Goal: Transaction & Acquisition: Obtain resource

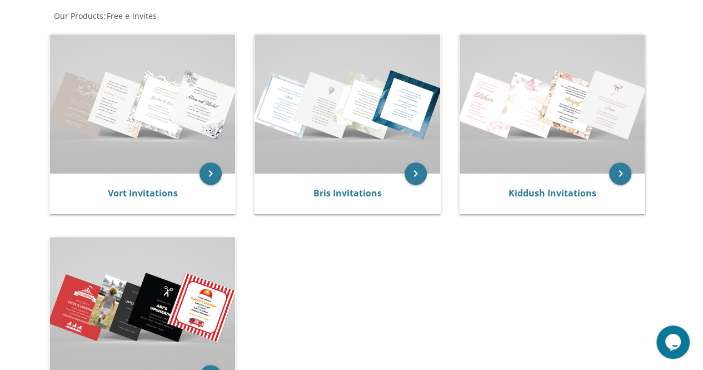
scroll to position [216, 0]
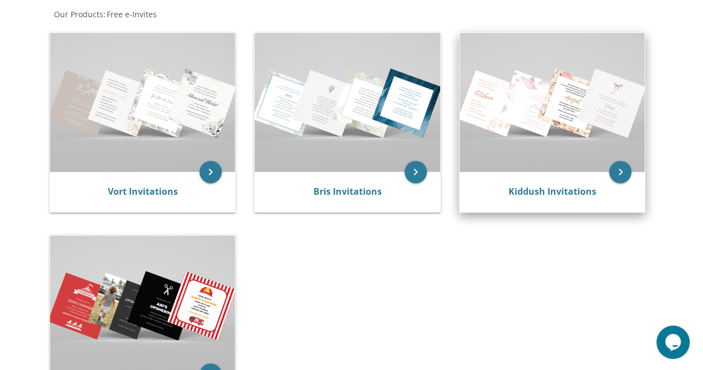
click at [576, 114] on img at bounding box center [553, 102] width 186 height 139
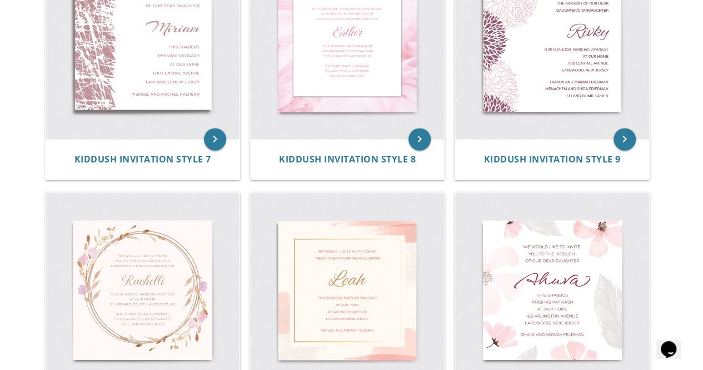
scroll to position [793, 0]
click at [395, 259] on img at bounding box center [348, 290] width 194 height 194
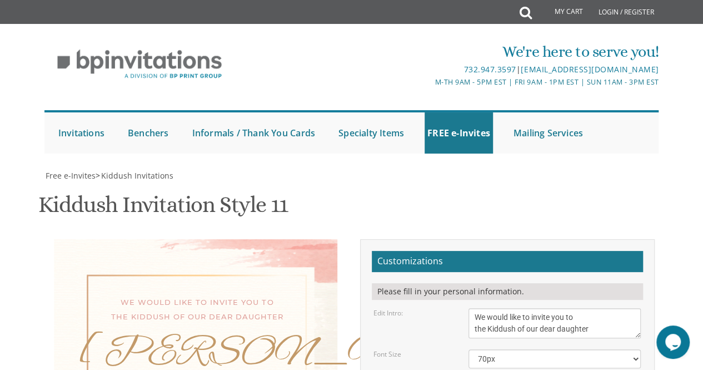
scroll to position [175, 0]
click at [548, 283] on div "Please fill in your personal information." at bounding box center [507, 291] width 271 height 17
type textarea "L"
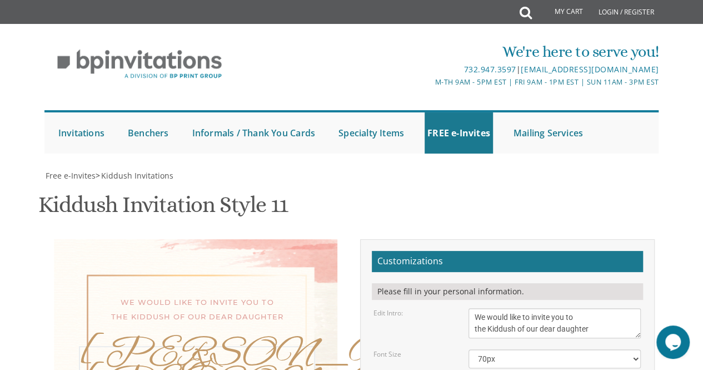
drag, startPoint x: 638, startPoint y: 216, endPoint x: 641, endPoint y: 248, distance: 33.0
type textarea "KAILA CHAYA & CHAVI"
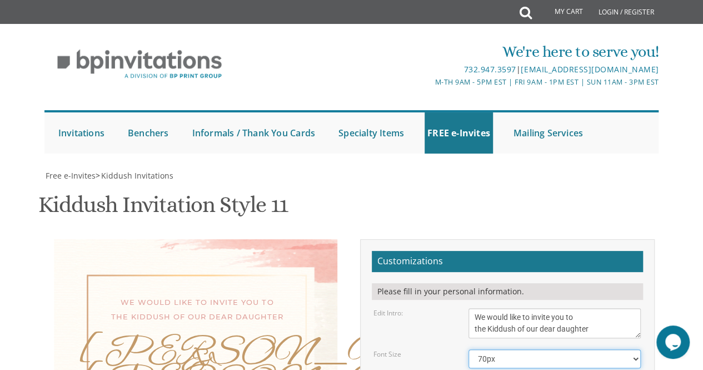
click at [506, 349] on select "40px 50px 60px 70px 80px" at bounding box center [555, 358] width 173 height 19
click at [469, 349] on select "40px 50px 60px 70px 80px" at bounding box center [555, 358] width 173 height 19
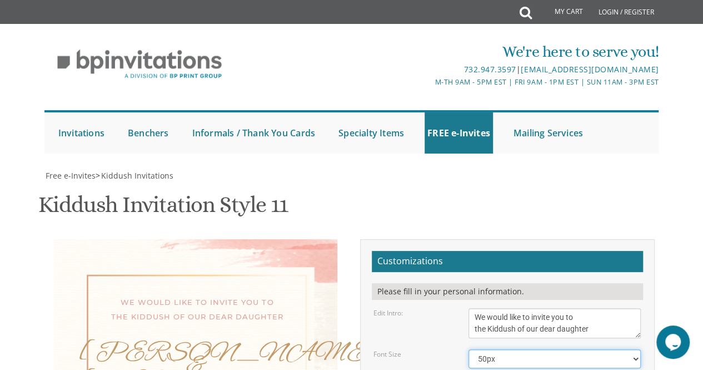
click at [504, 349] on select "40px 50px 60px 70px 80px" at bounding box center [555, 358] width 173 height 19
select select "40px"
click at [469, 349] on select "40px 50px 60px 70px 80px" at bounding box center [555, 358] width 173 height 19
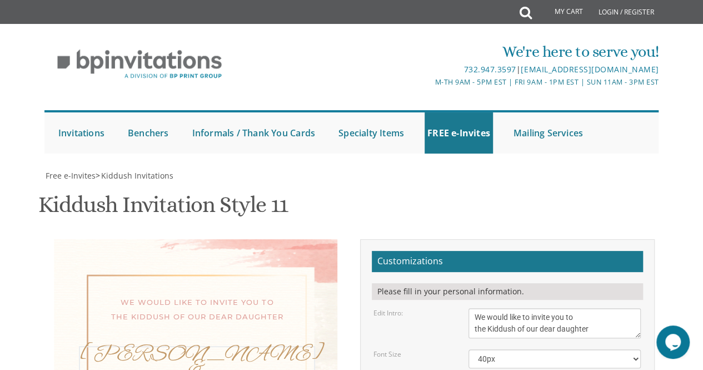
type textarea "Kaila Chaya & Chavi"
click at [614, 308] on textarea "We would like to invite you to the Kiddush of our dear daughter" at bounding box center [555, 323] width 173 height 30
type textarea "We would like to invite you to the Kiddush of our dear daughters"
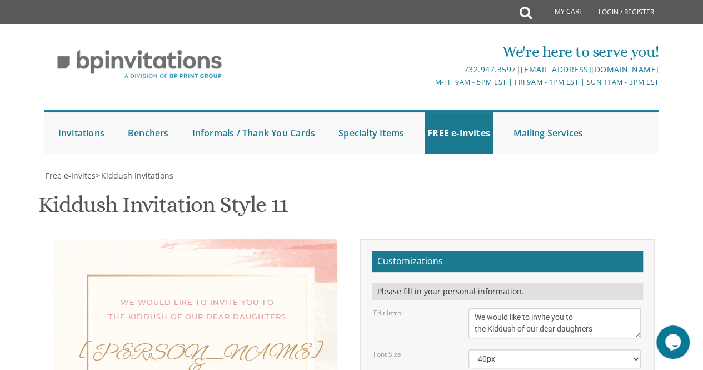
type textarea "This Shabbos, Parshas Vayigash at the Beller home"
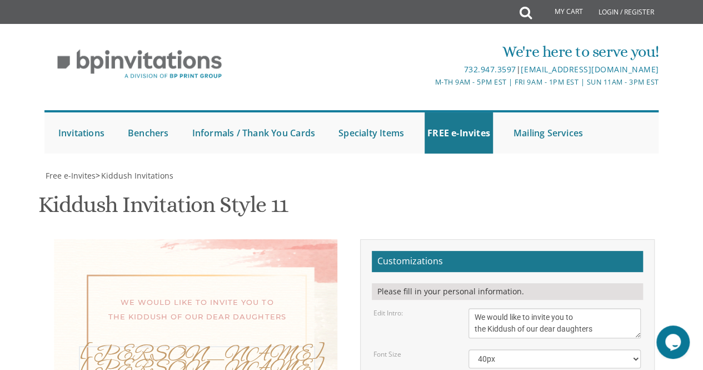
type textarea "Kaila Chaya & Chavi"
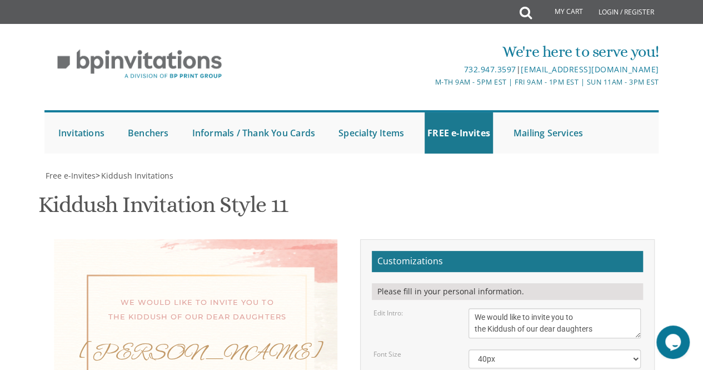
type textarea "This Shabbos, parshas ki savo 11:15 at the Beller home"
type textarea "Y"
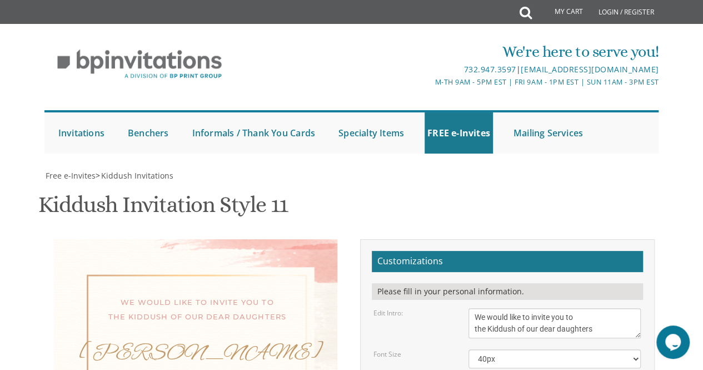
scroll to position [278, 0]
type textarea "[PERSON_NAME] and [PERSON_NAME] [PERSON_NAME] and [PERSON_NAME]"
drag, startPoint x: 102, startPoint y: 142, endPoint x: 104, endPoint y: 124, distance: 17.3
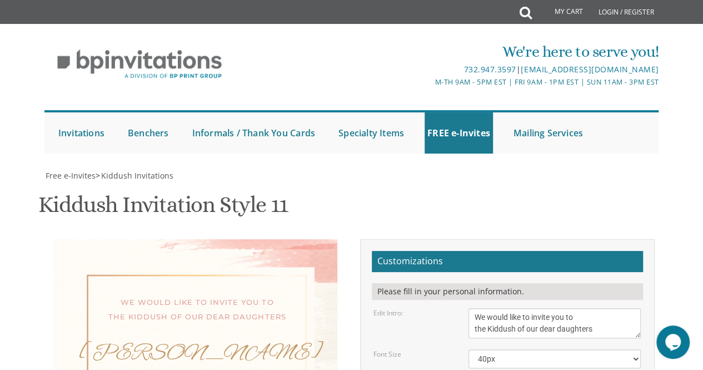
type textarea "This Shabbos, parshas ki savo 11:15 at the Beller home"
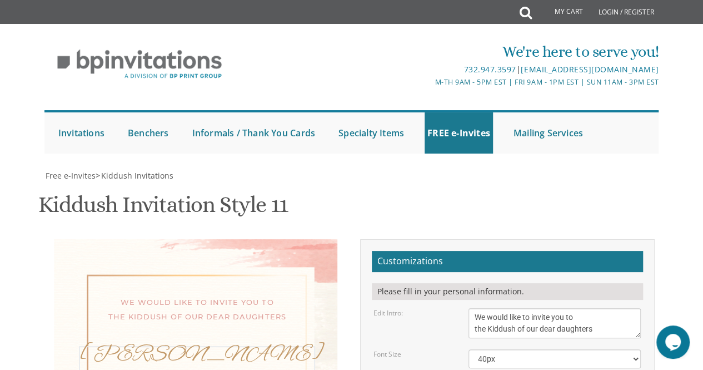
scroll to position [14, 0]
drag, startPoint x: 472, startPoint y: 109, endPoint x: 511, endPoint y: 148, distance: 54.2
drag, startPoint x: 474, startPoint y: 171, endPoint x: 570, endPoint y: 156, distance: 97.2
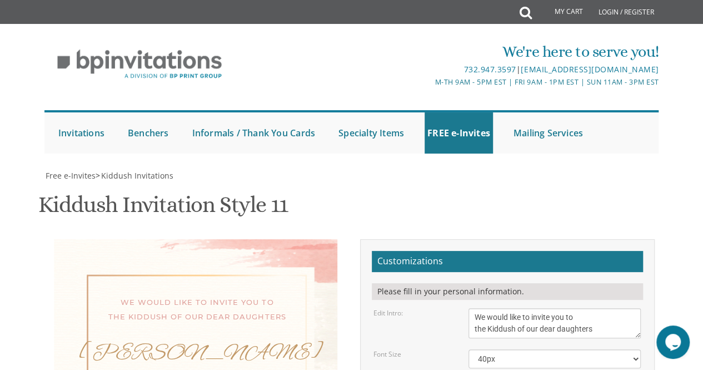
scroll to position [11, 0]
drag, startPoint x: 475, startPoint y: 230, endPoint x: 578, endPoint y: 256, distance: 106.8
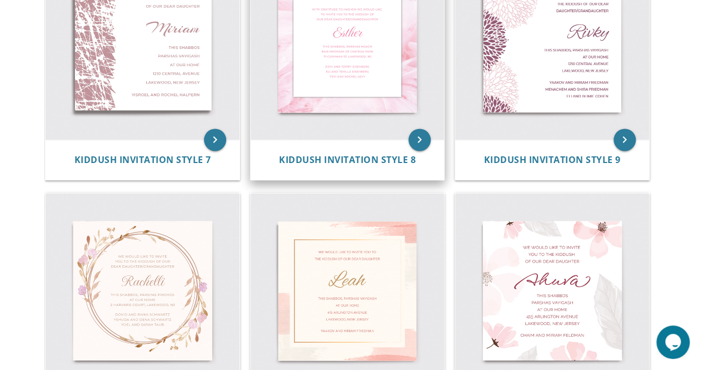
click at [351, 69] on img at bounding box center [348, 43] width 194 height 194
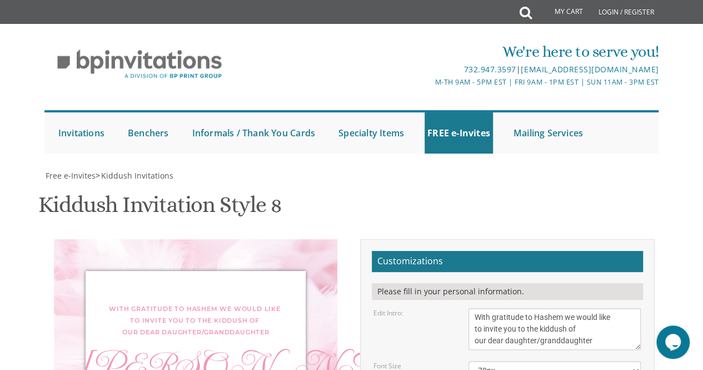
click at [351, 69] on div "732.947.3597 | [EMAIL_ADDRESS][DOMAIN_NAME]" at bounding box center [454, 69] width 409 height 13
type textarea "E"
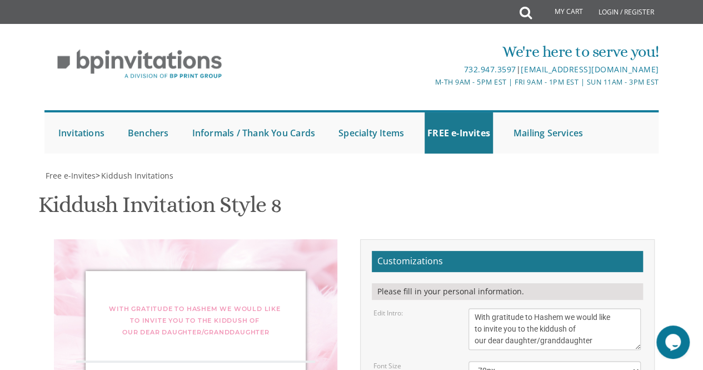
paste textarea "[PERSON_NAME] and [PERSON_NAME] [PERSON_NAME] and [PERSON_NAME]"
type textarea "y"
drag, startPoint x: 472, startPoint y: 247, endPoint x: 610, endPoint y: 300, distance: 147.9
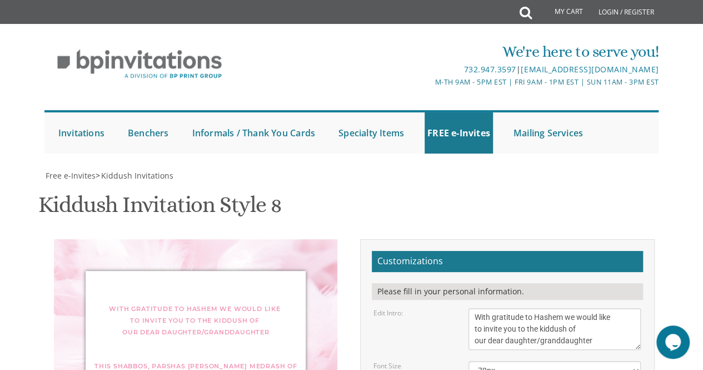
paste textarea "yehuda Tzvi and Shani Abadi Aaron and faygie beller"
type textarea "yehuda Tzvi and Shani Abadi Aaron and faygie beller"
drag, startPoint x: 551, startPoint y: 197, endPoint x: 581, endPoint y: 225, distance: 40.5
type textarea "This Shabbos, Parshas 1115"
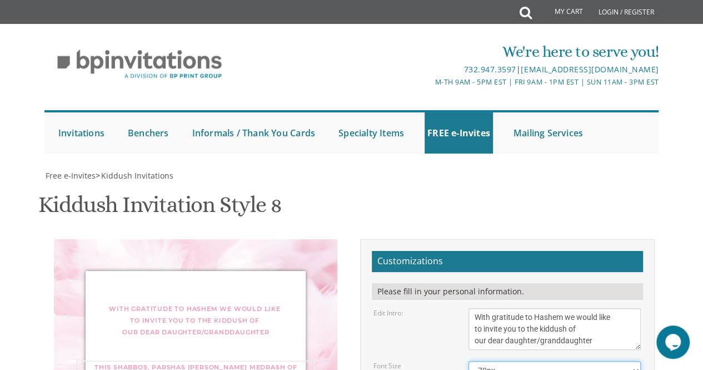
click at [583, 361] on select "40px 50px 60px 70px" at bounding box center [555, 370] width 173 height 19
click at [617, 308] on textarea "With gratitude to Hashem we would like to invite you to the kiddush of our dear…" at bounding box center [555, 329] width 173 height 42
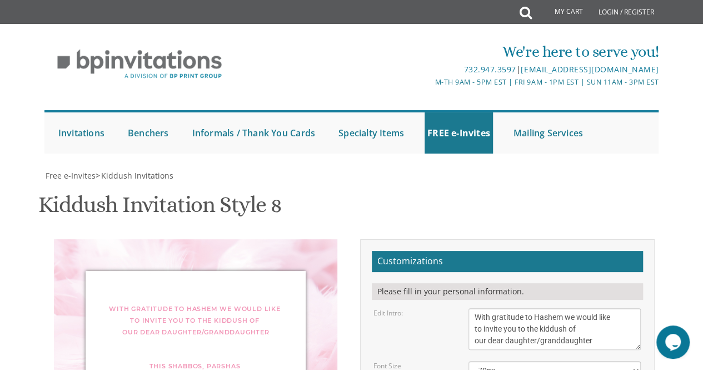
click at [307, 263] on div "With gratitude to Hashem we would like to invite you to the kiddush of our dear…" at bounding box center [195, 355] width 283 height 233
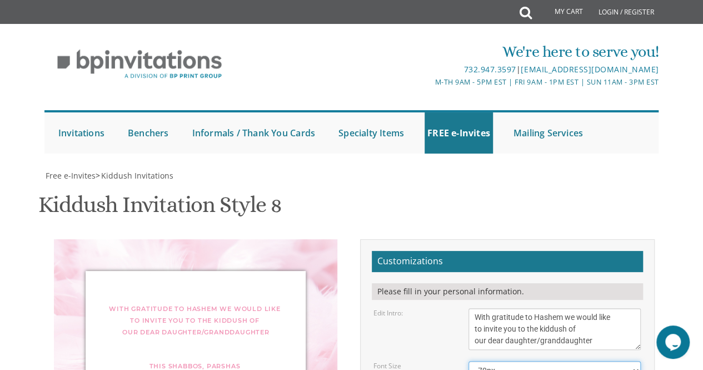
click at [564, 361] on select "40px 50px 60px 70px" at bounding box center [555, 370] width 173 height 19
type textarea "k"
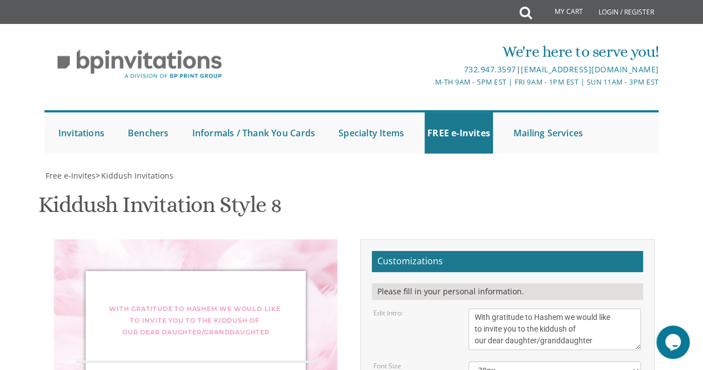
type textarea "Kaila chaya & chavi"
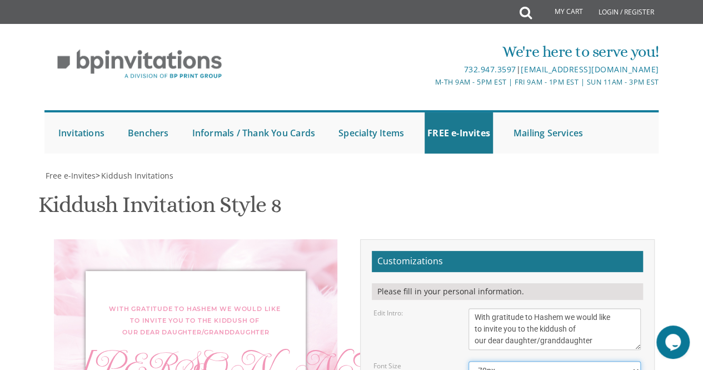
click at [572, 361] on select "40px 50px 60px 70px" at bounding box center [555, 370] width 173 height 19
click at [469, 361] on select "40px 50px 60px 70px" at bounding box center [555, 370] width 173 height 19
click at [576, 361] on select "40px 50px 60px 70px" at bounding box center [555, 370] width 173 height 19
select select "40px"
click at [469, 361] on select "40px 50px 60px 70px" at bounding box center [555, 370] width 173 height 19
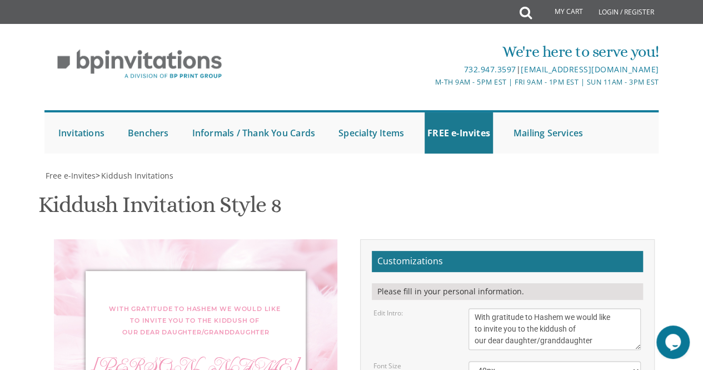
type textarea "Kaila chaya & chavi"
click at [542, 361] on select "40px 50px 60px 70px" at bounding box center [555, 370] width 173 height 19
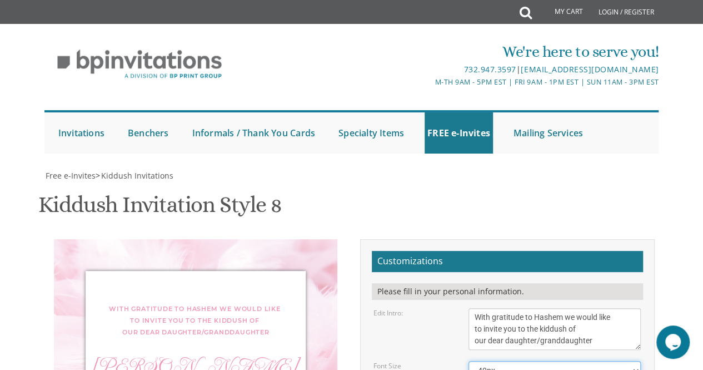
select select "50px"
click at [469, 361] on select "40px 50px 60px 70px" at bounding box center [555, 370] width 173 height 19
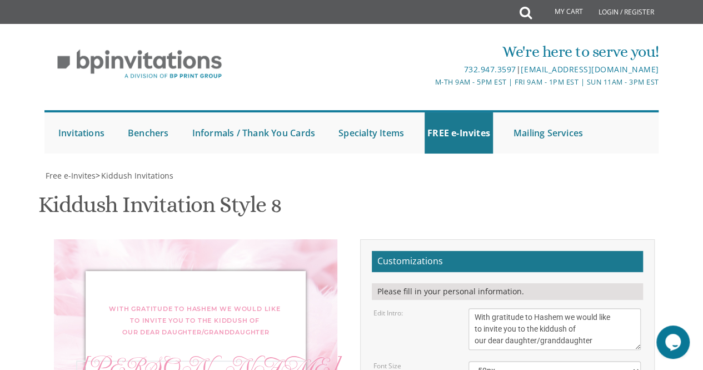
scroll to position [23, 0]
type textarea "Kaila Chaya & Chavi"
click at [562, 361] on select "40px 50px 60px 70px" at bounding box center [555, 370] width 173 height 19
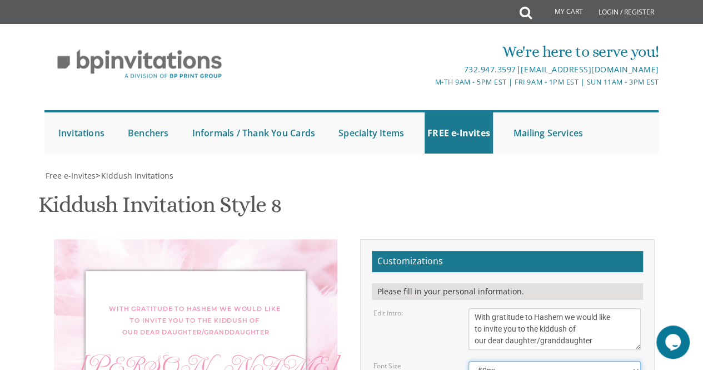
select select "40px"
click at [469, 361] on select "40px 50px 60px 70px" at bounding box center [555, 370] width 173 height 19
click at [597, 308] on textarea "With gratitude to Hashem we would like to invite you to the kiddush of our dear…" at bounding box center [555, 329] width 173 height 42
type textarea "With gratitude to Hashem we would like to invite you to the kiddush of our dear…"
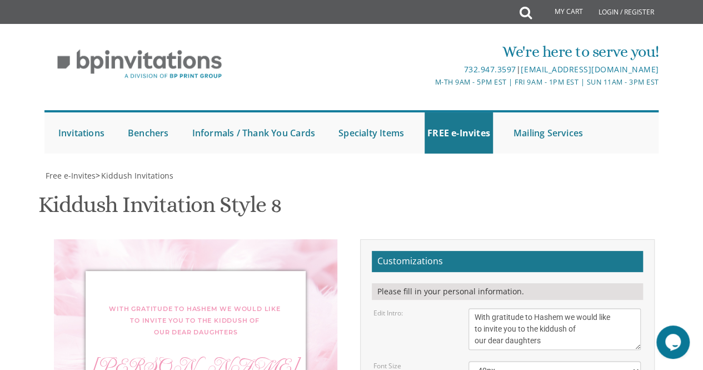
type textarea "This Shabbos, Parshas ki Savo 11:15 at the Beller home"
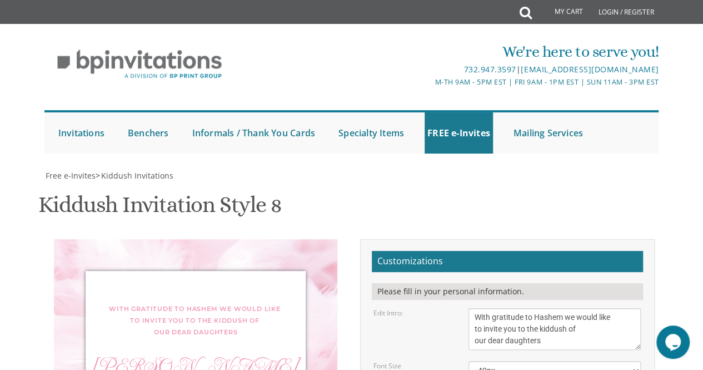
type input "faygiebeller@gmail.com"
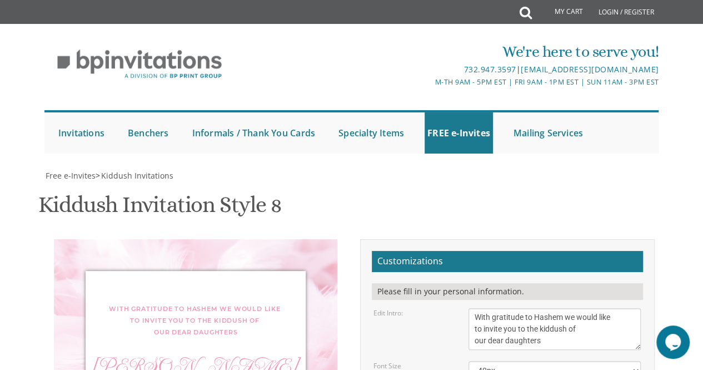
type textarea "This Shabbos, Parshas 11:15 at the Beller home"
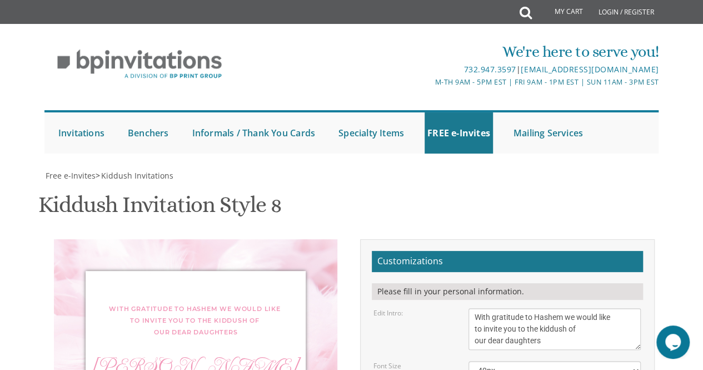
type textarea "Kaila Chaya & Chavi"
type textarea "This Shabbos, Parshas 11:15 at the Beller home"
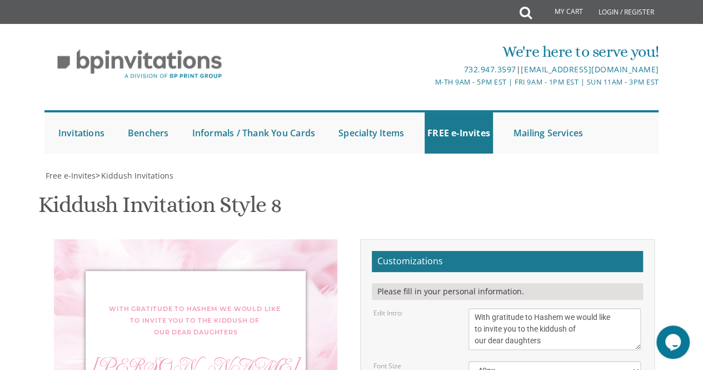
type textarea "Yehuda Tzvi and Shani Abadi Aaron and faygie beller"
paste textarea "Nitzavim"
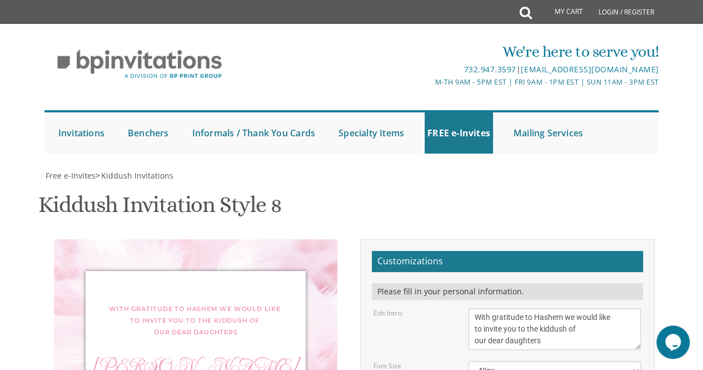
type textarea "This Shabbos, Parshas Nitzavim 11:15 at the Beller home"
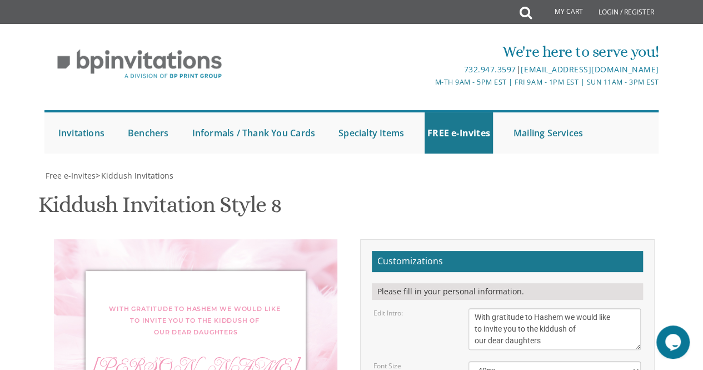
scroll to position [16, 0]
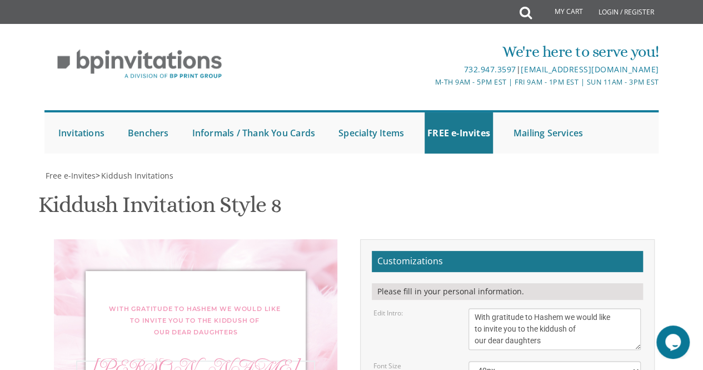
type textarea "Kaila Chaya & Chavi"
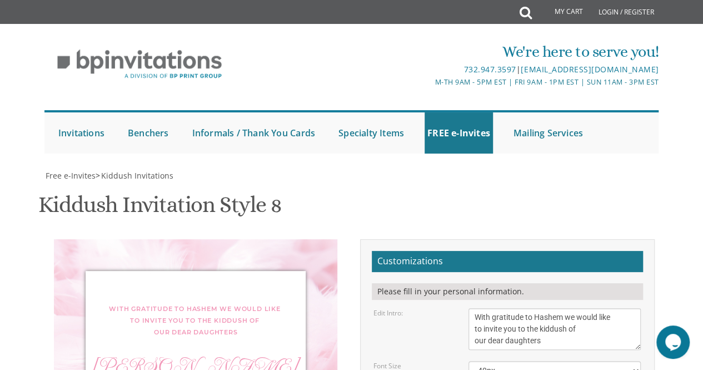
type textarea "This Shabbos, Parshas Nitzavim 11:15 at the Beller home"
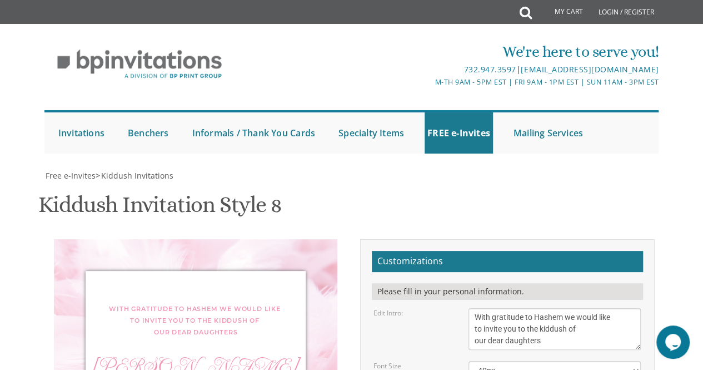
scroll to position [290, 0]
click at [511, 361] on select "40px 50px 60px 70px" at bounding box center [555, 370] width 173 height 19
click at [469, 361] on select "40px 50px 60px 70px" at bounding box center [555, 370] width 173 height 19
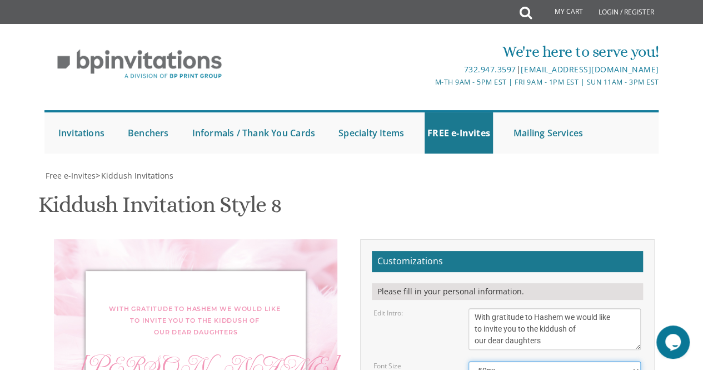
click at [498, 361] on select "40px 50px 60px 70px" at bounding box center [555, 370] width 173 height 19
click at [469, 361] on select "40px 50px 60px 70px" at bounding box center [555, 370] width 173 height 19
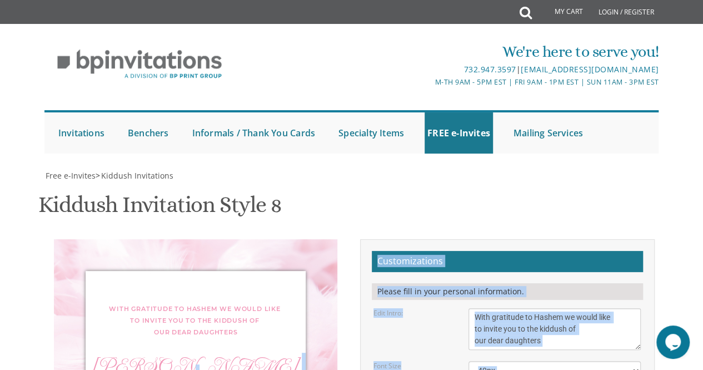
drag, startPoint x: 342, startPoint y: 91, endPoint x: 360, endPoint y: 152, distance: 63.5
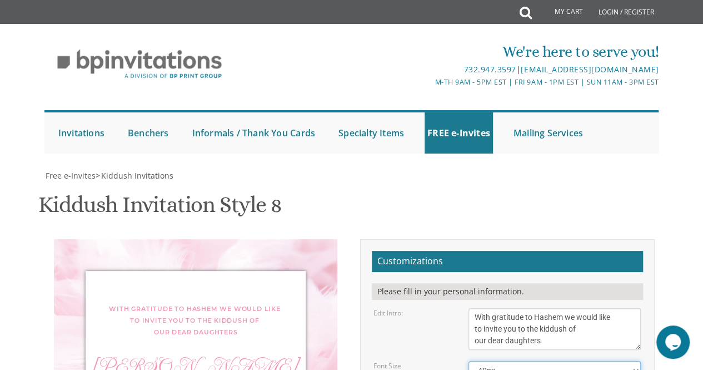
click at [544, 361] on select "40px 50px 60px 70px" at bounding box center [555, 370] width 173 height 19
click at [469, 361] on select "40px 50px 60px 70px" at bounding box center [555, 370] width 173 height 19
click at [502, 361] on select "40px 50px 60px 70px" at bounding box center [555, 370] width 173 height 19
click at [469, 361] on select "40px 50px 60px 70px" at bounding box center [555, 370] width 173 height 19
click at [496, 361] on select "40px 50px 60px 70px" at bounding box center [555, 370] width 173 height 19
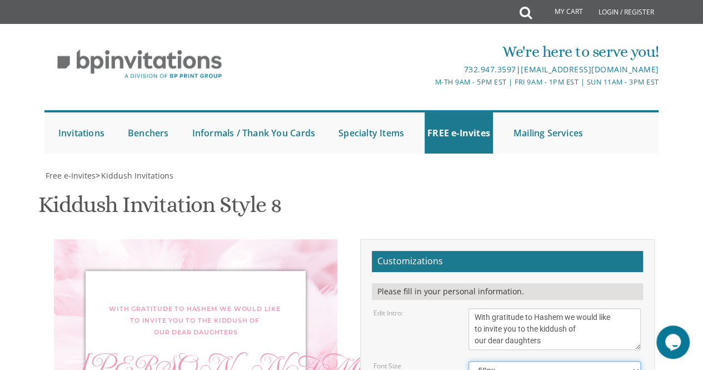
click at [469, 361] on select "40px 50px 60px 70px" at bounding box center [555, 370] width 173 height 19
click at [500, 361] on select "40px 50px 60px 70px" at bounding box center [555, 370] width 173 height 19
click at [469, 361] on select "40px 50px 60px 70px" at bounding box center [555, 370] width 173 height 19
click at [497, 361] on select "40px 50px 60px 70px" at bounding box center [555, 370] width 173 height 19
select select "50px"
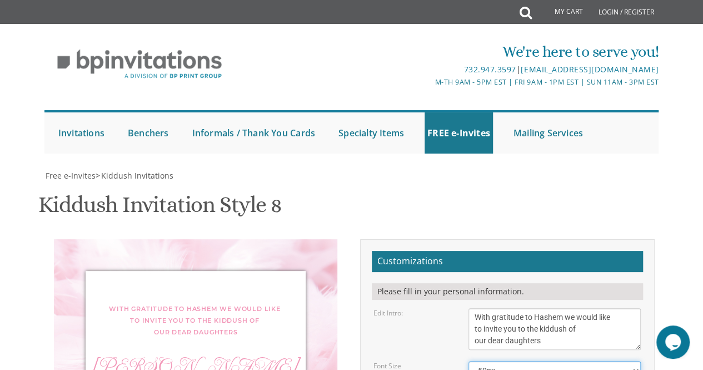
click at [469, 361] on select "40px 50px 60px 70px" at bounding box center [555, 370] width 173 height 19
drag, startPoint x: 517, startPoint y: 218, endPoint x: 560, endPoint y: 237, distance: 47.0
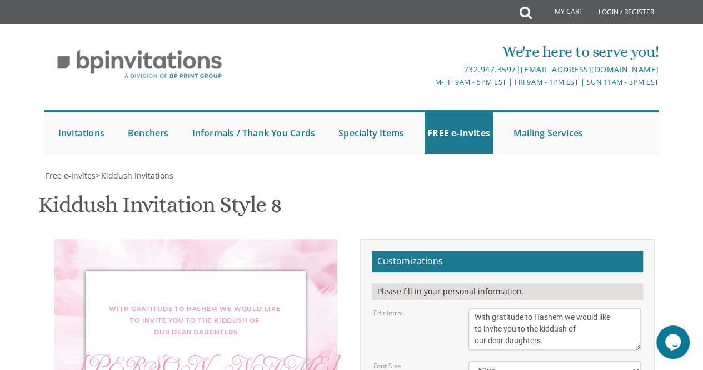
drag, startPoint x: 501, startPoint y: 218, endPoint x: 495, endPoint y: 218, distance: 6.7
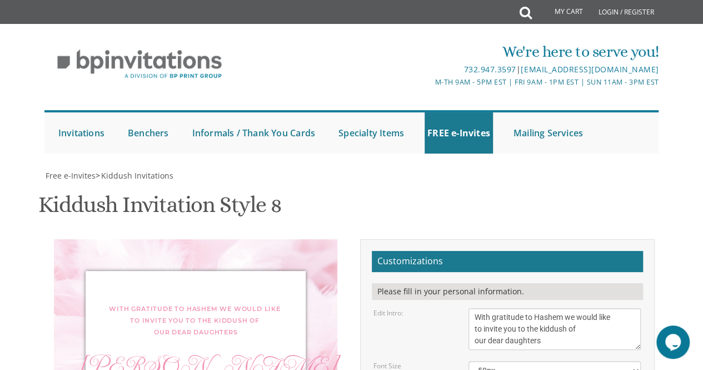
type textarea "This Shabbos, Parshas Nitzavim 11:00 @ 144 Blueridge Drive"
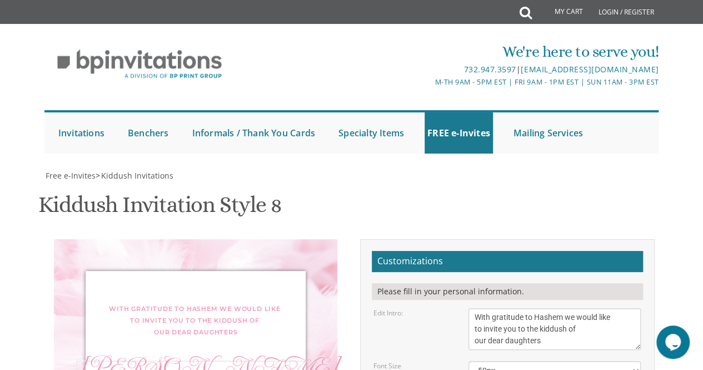
type textarea "Kaila Chaya & Chavi"
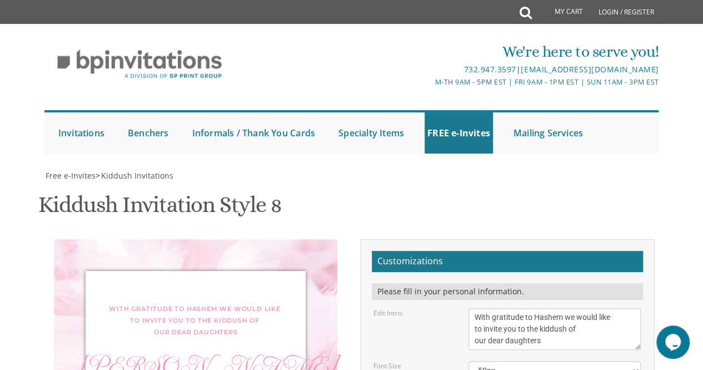
type textarea "Yehuda Tzvi and Shani Abadi Aaron and Faygie Beller"
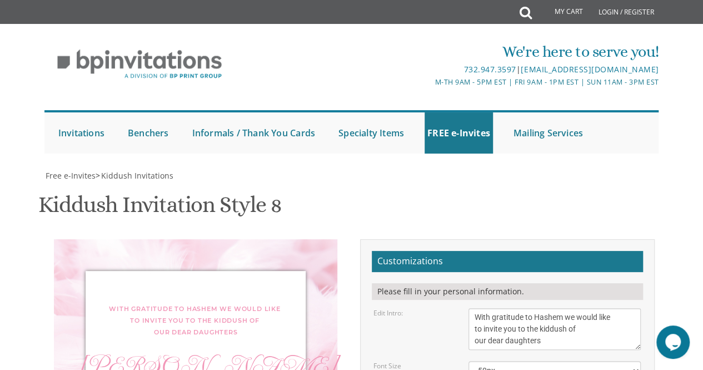
type textarea "This Shabbos, Parshas Nitzavim 11:00 @ 144 Blueridge Drive"
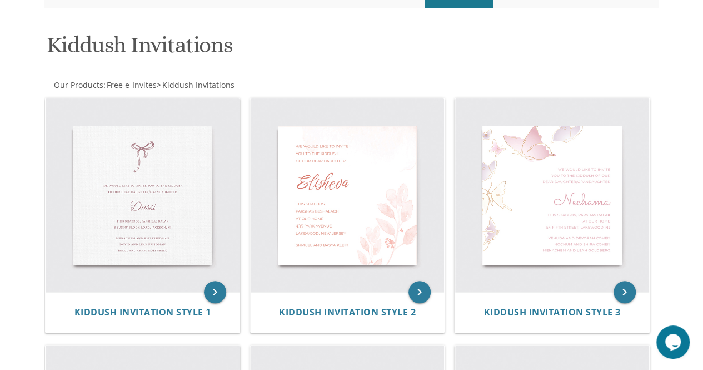
scroll to position [147, 0]
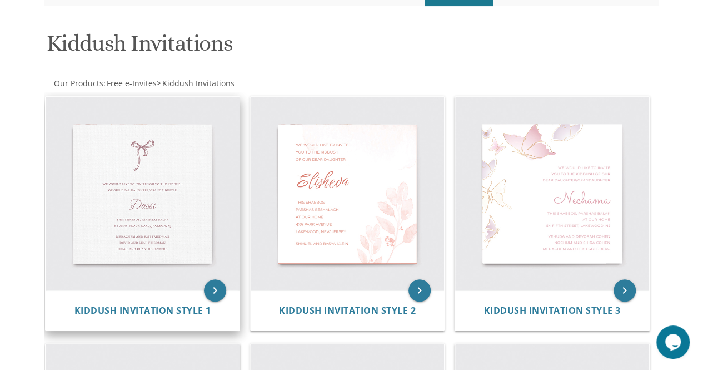
click at [154, 195] on img at bounding box center [143, 194] width 194 height 194
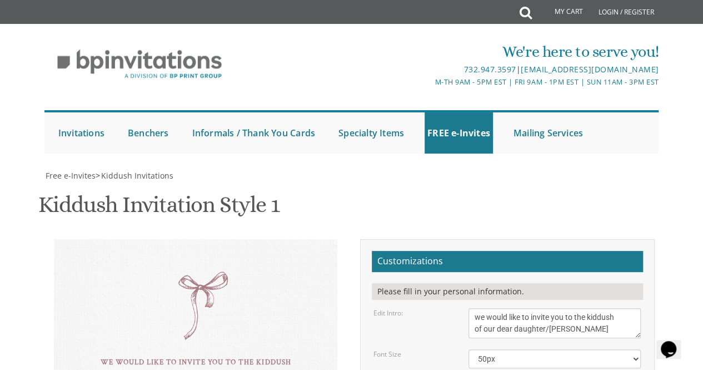
scroll to position [183, 0]
click at [605, 308] on textarea "we would like to invite you to the kiddush of our dear daughter/grandaughter" at bounding box center [555, 323] width 173 height 30
type textarea "we would like to invite you to the kiddush of our dear daughters"
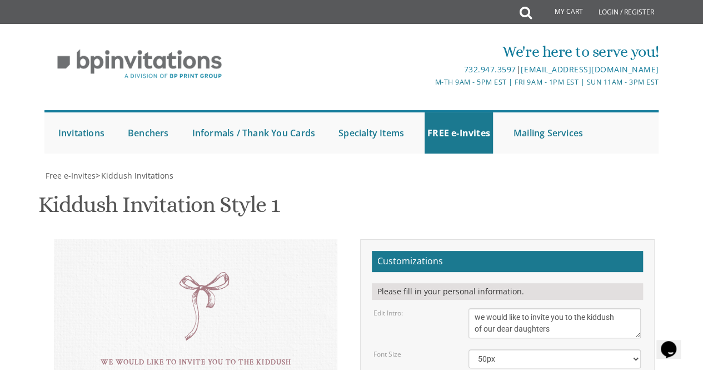
type textarea "D"
type textarea "kaila chaya & chavi"
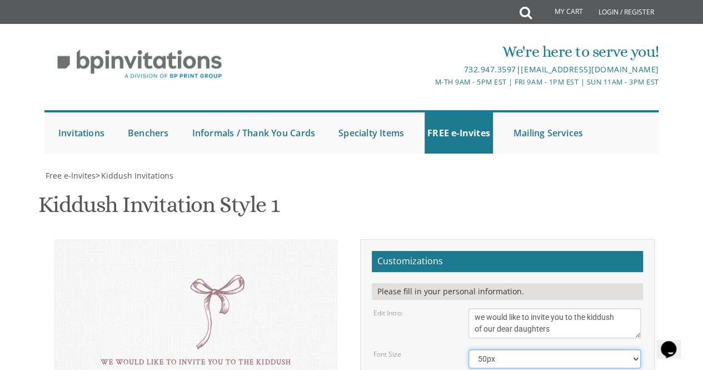
click at [600, 349] on select "40px 50px 60px" at bounding box center [555, 358] width 173 height 19
select select "40px"
click at [469, 349] on select "40px 50px 60px" at bounding box center [555, 358] width 173 height 19
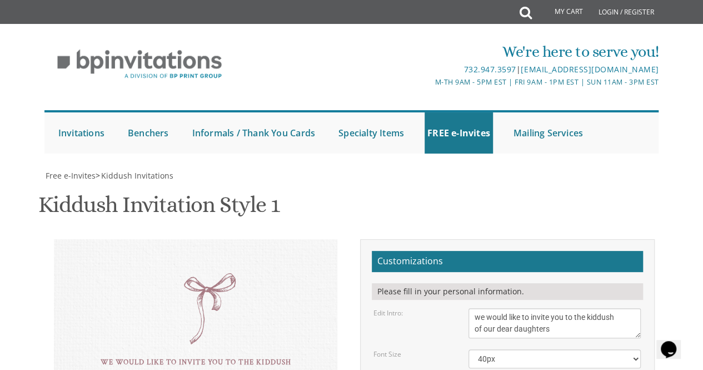
type textarea "kaila chaya & chavi"
type textarea "T"
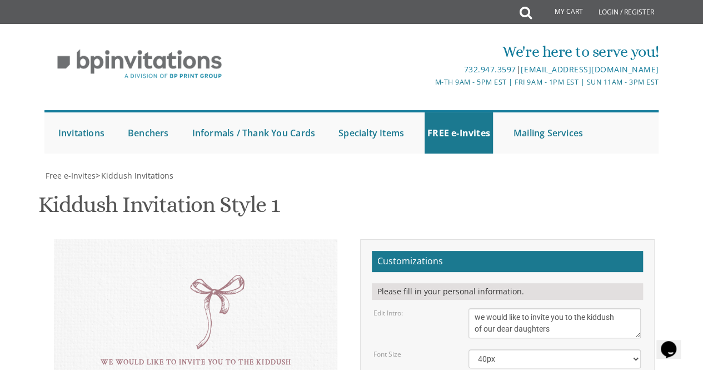
paste textarea "yehuda Tzvi and Shani Abadi Aaron and faygie beller"
type textarea "yehuda Tzvi and Shani Abadi Aaron and faygie beller"
type textarea "this shabbos, parshsas 1115 at the beller home"
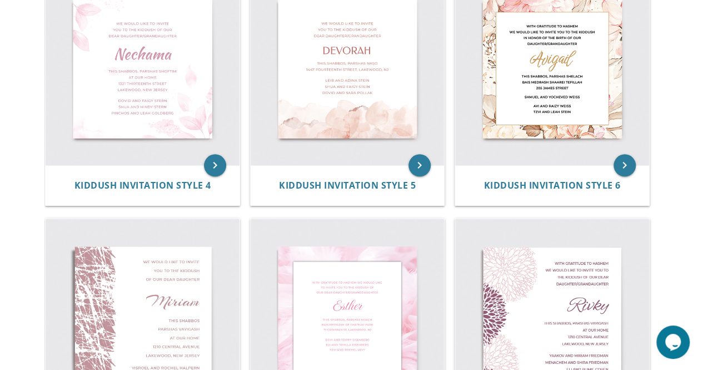
scroll to position [518, 0]
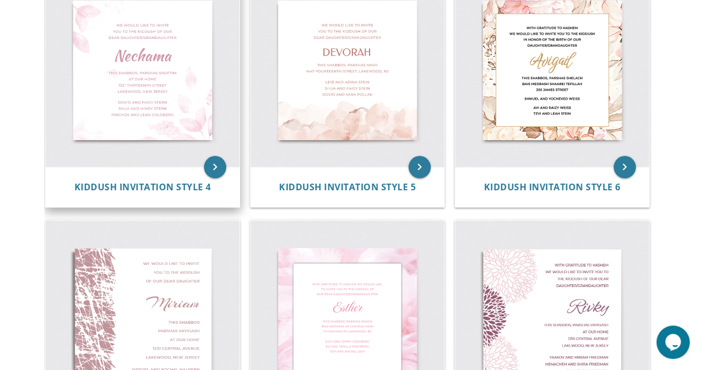
click at [170, 88] on img at bounding box center [143, 70] width 194 height 194
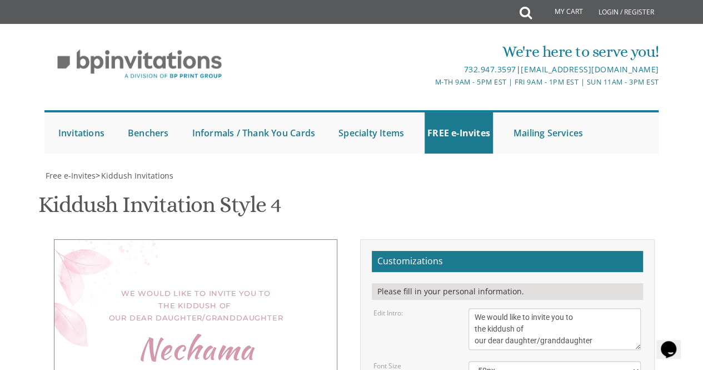
scroll to position [86, 0]
click at [604, 308] on textarea "We would like to invite you to the kiddush of our dear daughter/granddaughter" at bounding box center [555, 329] width 173 height 42
type textarea "We would like to invite you to the kiddush of our dear daughters"
click at [562, 361] on select "40px 50px 60px 70px" at bounding box center [555, 370] width 173 height 19
select select "40px"
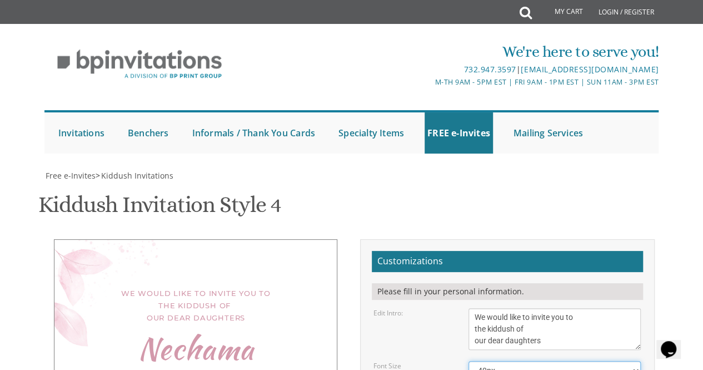
click at [469, 361] on select "40px 50px 60px 70px" at bounding box center [555, 370] width 173 height 19
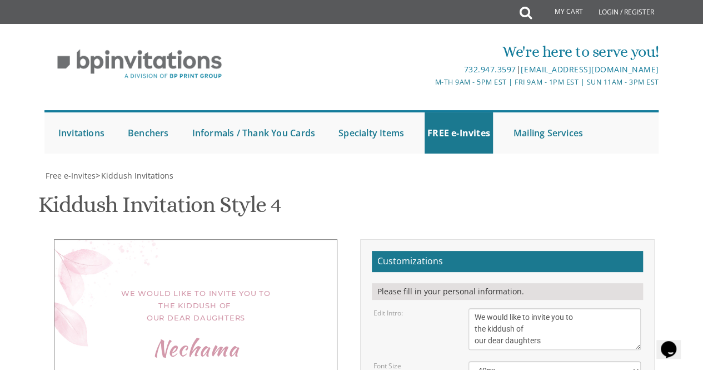
type textarea "This Shabbos, Parshas Vayigash 1115at bellr home [STREET_ADDRESS][US_STATE]"
type textarea "M"
paste textarea "[PERSON_NAME] and [PERSON_NAME] [PERSON_NAME] and [PERSON_NAME]"
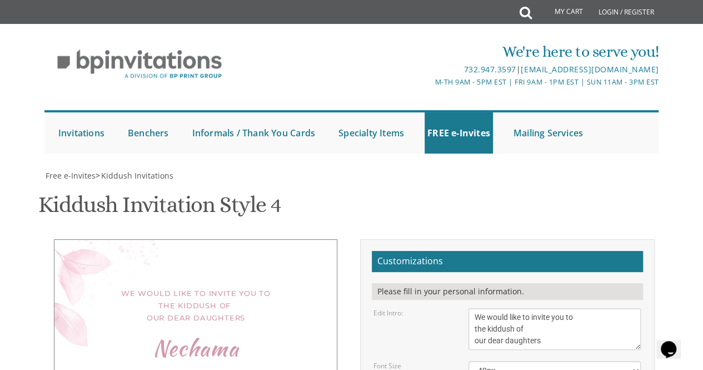
type textarea "[PERSON_NAME] and [PERSON_NAME] [PERSON_NAME] and [PERSON_NAME]"
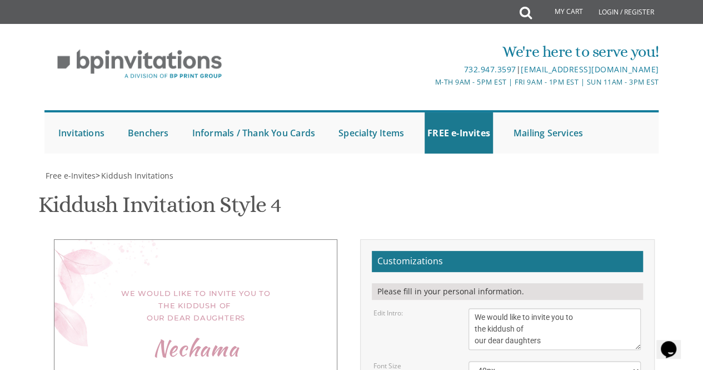
type textarea "This Shabbos, [PERSON_NAME] 1115 at the [PERSON_NAME] home"
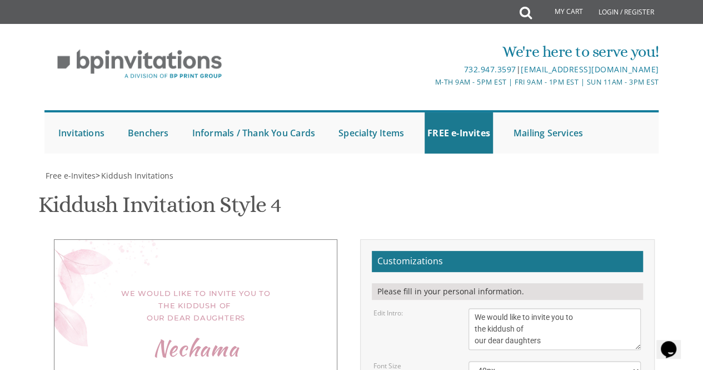
type textarea "N"
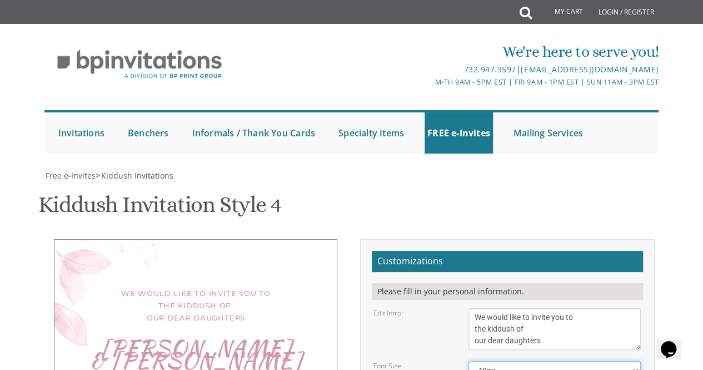
click at [546, 361] on select "40px 50px 60px 70px" at bounding box center [555, 370] width 173 height 19
click at [469, 361] on select "40px 50px 60px 70px" at bounding box center [555, 370] width 173 height 19
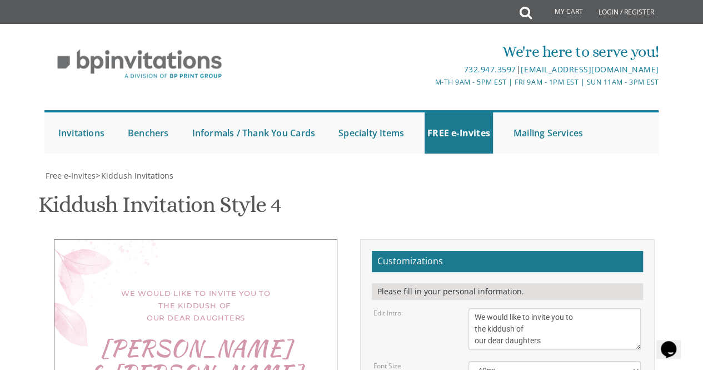
scroll to position [0, 0]
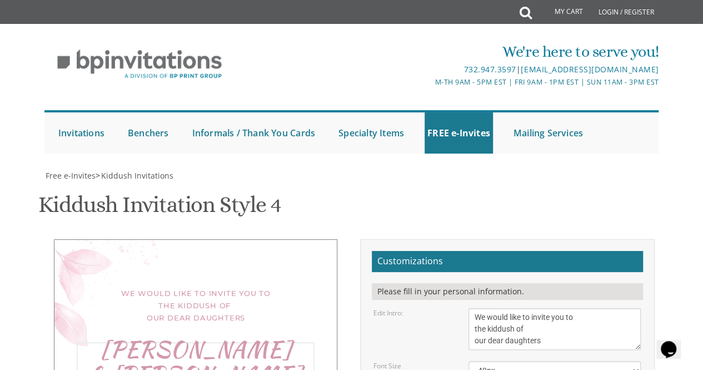
type textarea "[PERSON_NAME] & [PERSON_NAME]"
click at [596, 308] on textarea "We would like to invite you to the kiddush of our dear daughter/granddaughter" at bounding box center [555, 329] width 173 height 42
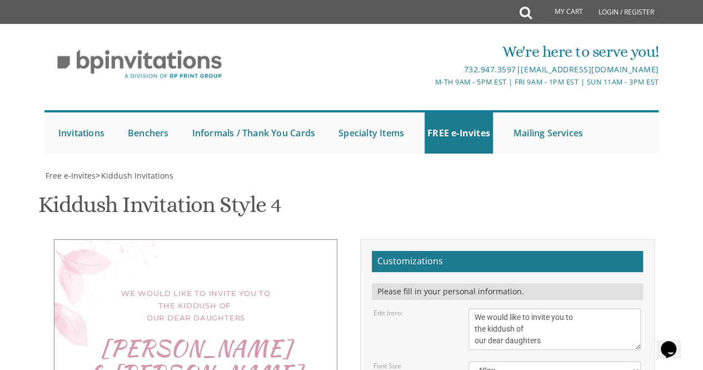
scroll to position [246, 0]
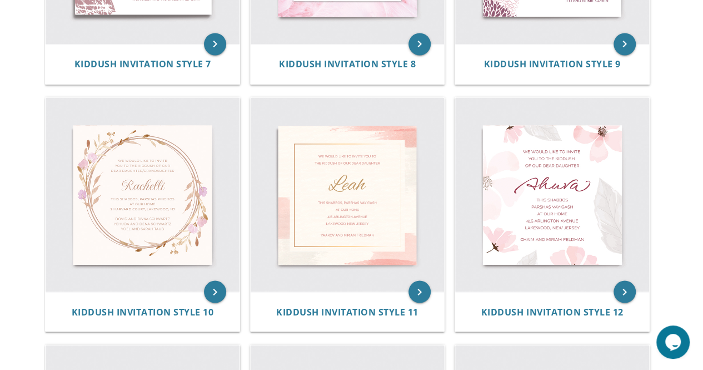
scroll to position [900, 0]
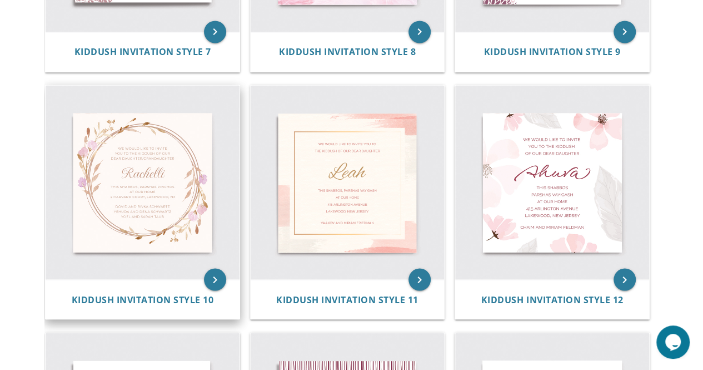
click at [135, 198] on img at bounding box center [143, 182] width 194 height 194
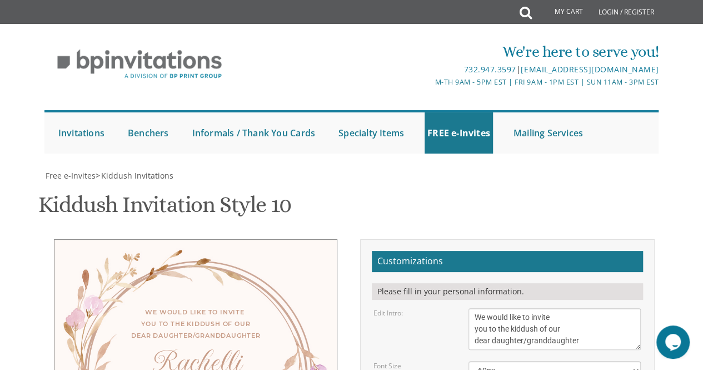
scroll to position [272, 0]
drag, startPoint x: 474, startPoint y: 209, endPoint x: 614, endPoint y: 272, distance: 153.5
drag, startPoint x: 472, startPoint y: 207, endPoint x: 616, endPoint y: 252, distance: 150.3
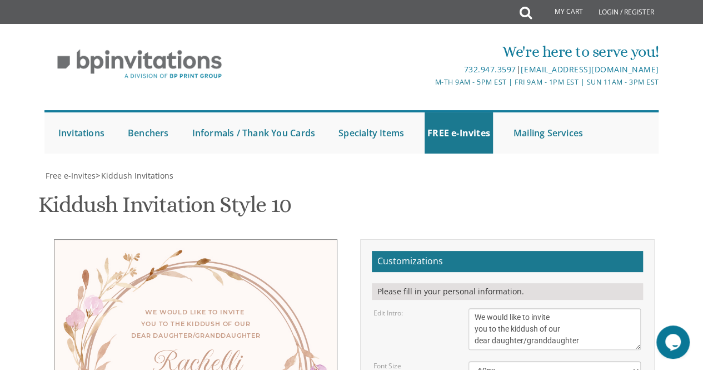
type textarea "This Shabbos, [PERSON_NAME] at our home"
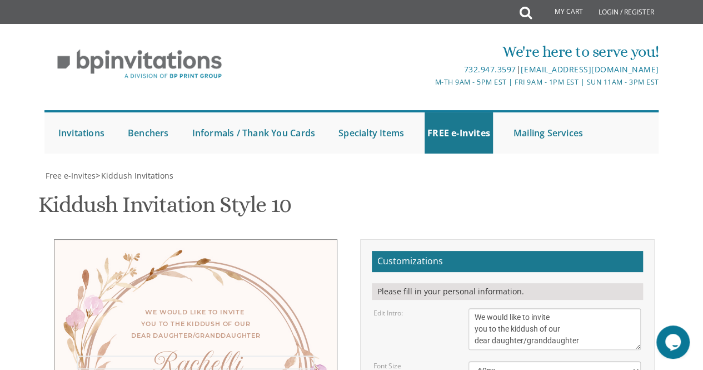
type textarea "Rachelli & Chabi"
click at [622, 361] on select "40px 50px 60px 70px" at bounding box center [555, 370] width 173 height 19
select select "50px"
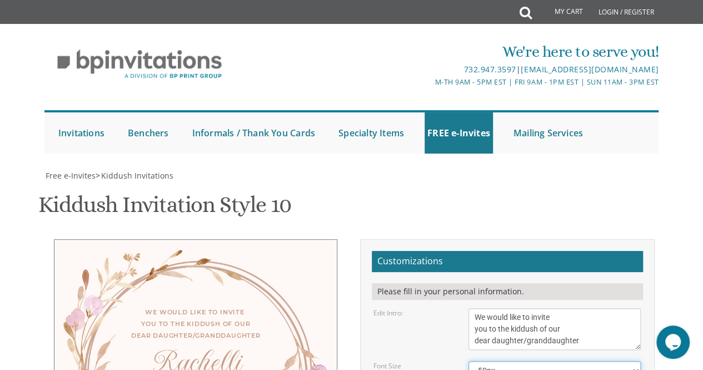
click at [469, 361] on select "40px 50px 60px 70px" at bounding box center [555, 370] width 173 height 19
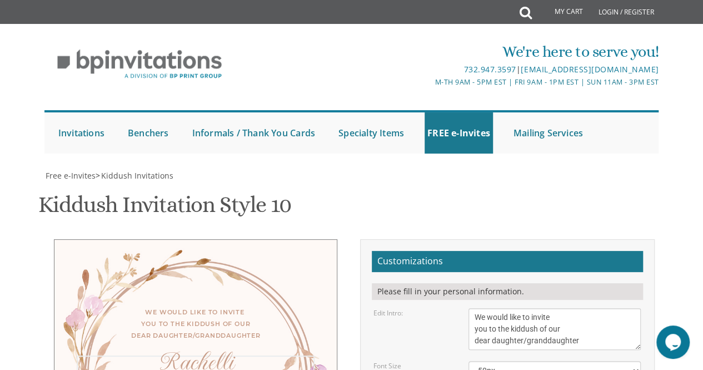
type textarea "[PERSON_NAME] & [PERSON_NAME]"
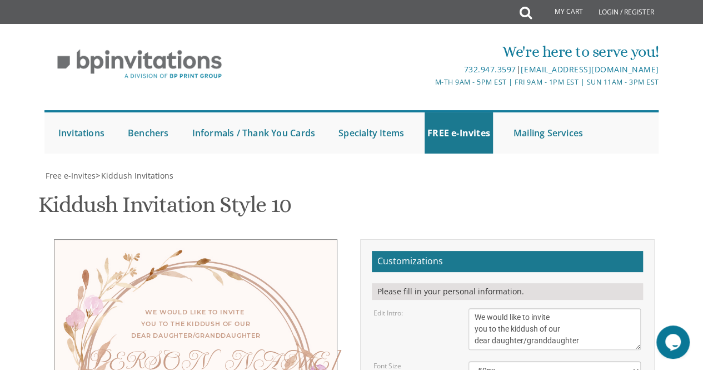
type textarea "Y"
type textarea "S"
type textarea "[PERSON_NAME] and [PERSON_NAME] [PERSON_NAME] and [PERSON_NAME]"
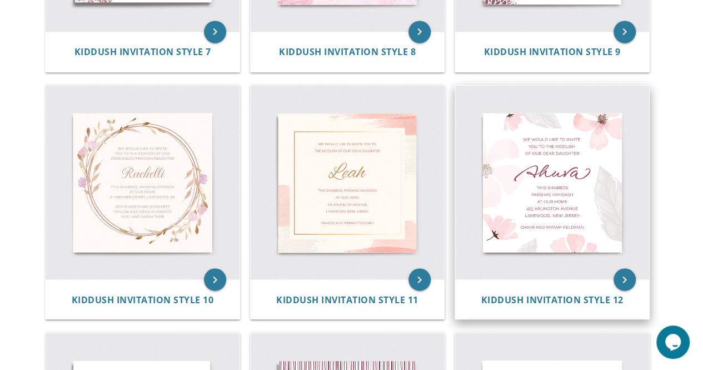
click at [583, 226] on img at bounding box center [552, 182] width 194 height 194
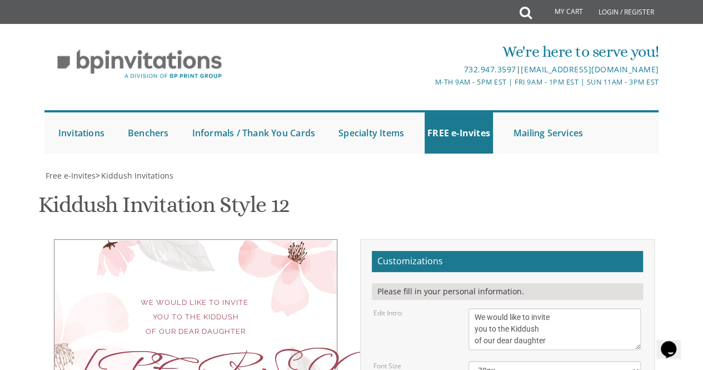
scroll to position [123, 0]
type textarea "A"
type textarea "c"
type textarea "C"
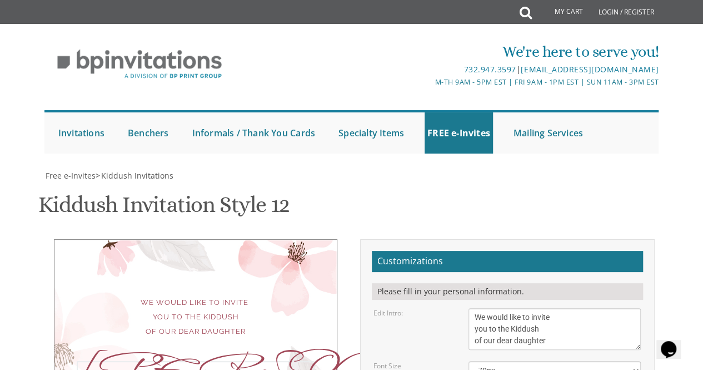
scroll to position [19, 0]
type textarea "[PERSON_NAME] & [PERSON_NAME]"
click at [516, 361] on select "40px 50px 60px 70px 80px" at bounding box center [555, 370] width 173 height 19
select select "40px"
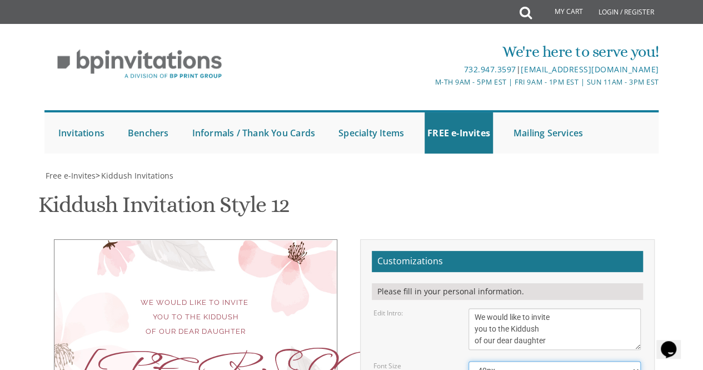
click at [469, 361] on select "40px 50px 60px 70px 80px" at bounding box center [555, 370] width 173 height 19
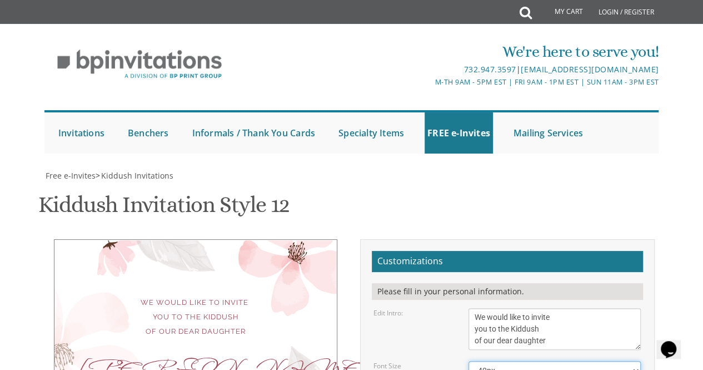
scroll to position [222, 0]
type textarea "This Shabbos, Parshas Vayigash at our home"
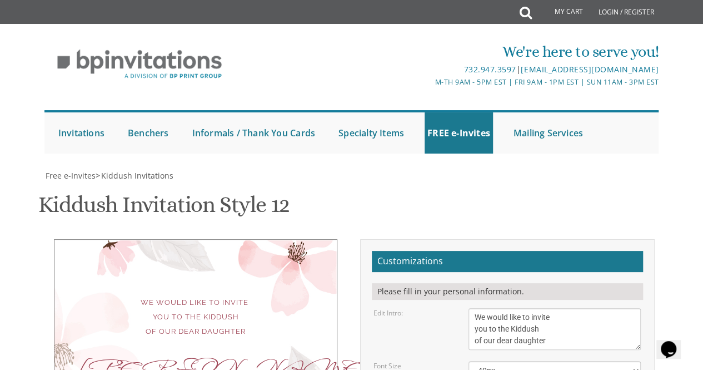
type textarea "[PERSON_NAME] and [PERSON_NAME] hhhh"
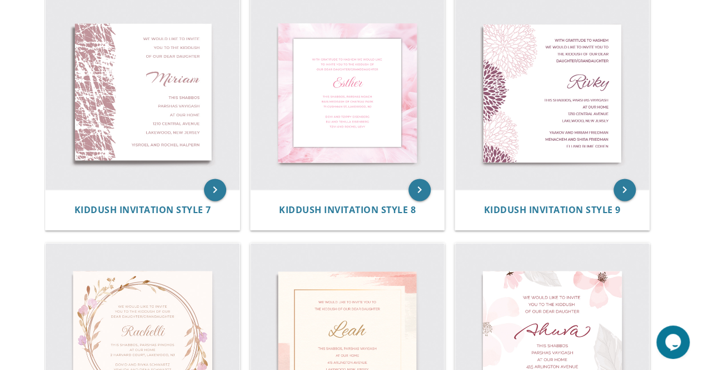
scroll to position [748, 0]
